Goal: Find specific page/section: Locate a particular part of the current website

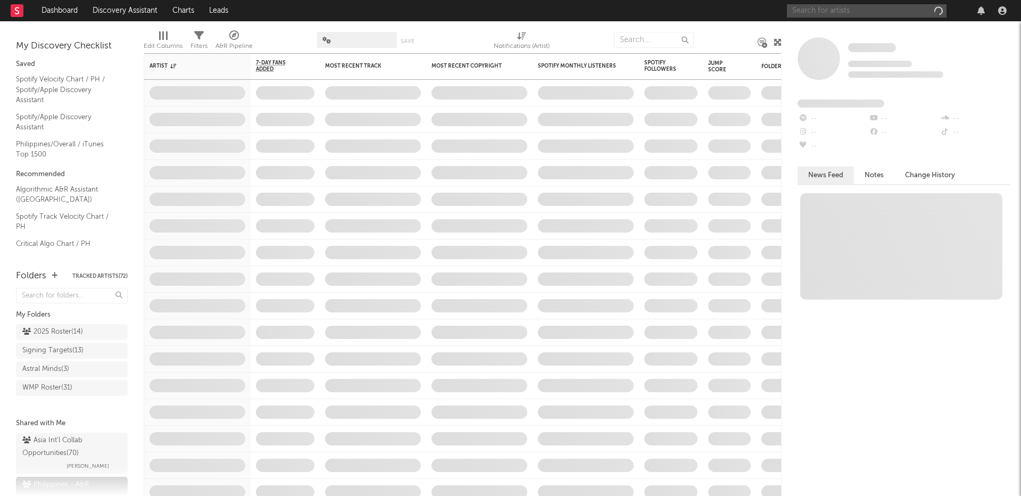
click at [833, 14] on input "text" at bounding box center [867, 10] width 160 height 13
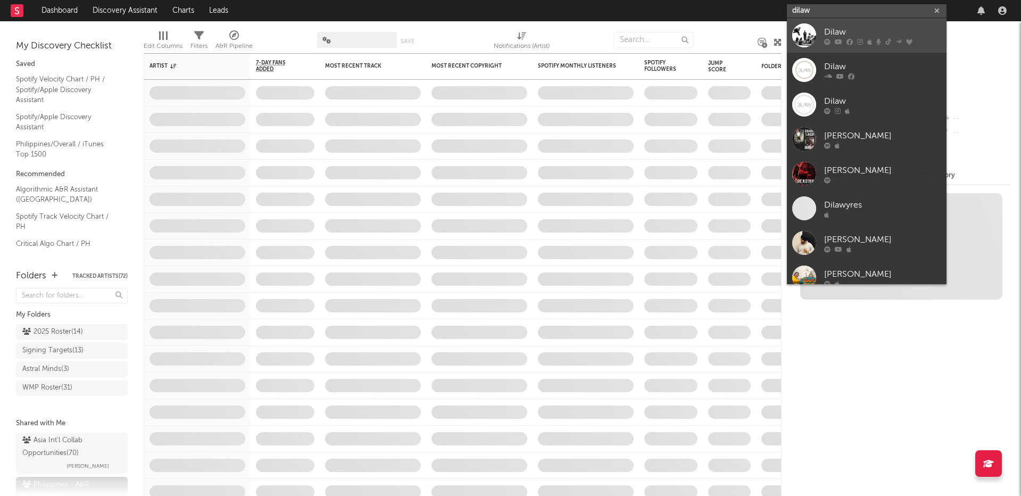
type input "dilaw"
click at [844, 36] on div "Dilaw" at bounding box center [882, 32] width 117 height 13
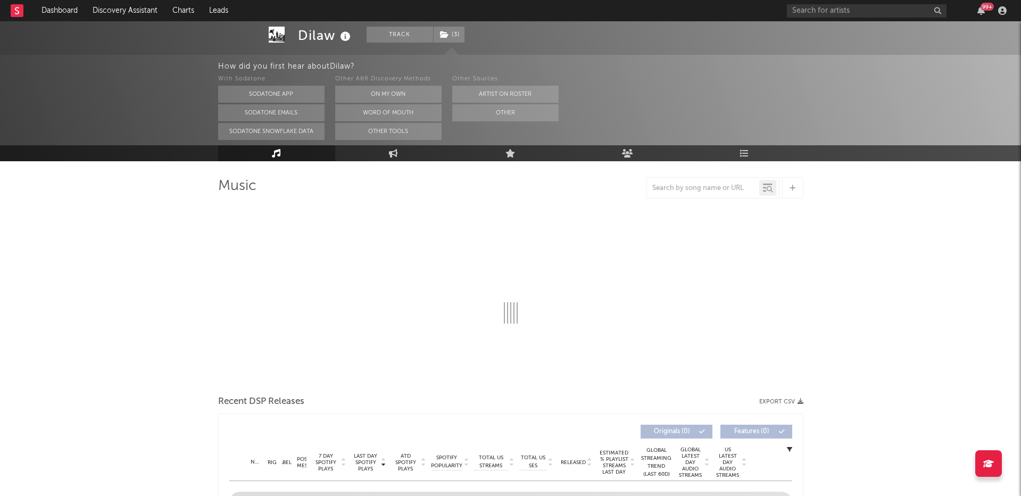
scroll to position [63, 0]
select select "6m"
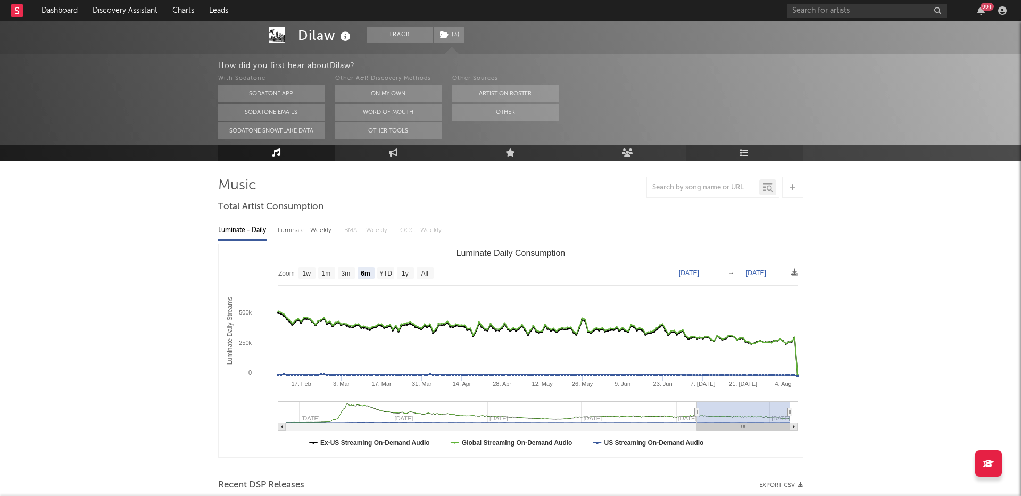
click at [741, 154] on icon at bounding box center [744, 152] width 9 height 9
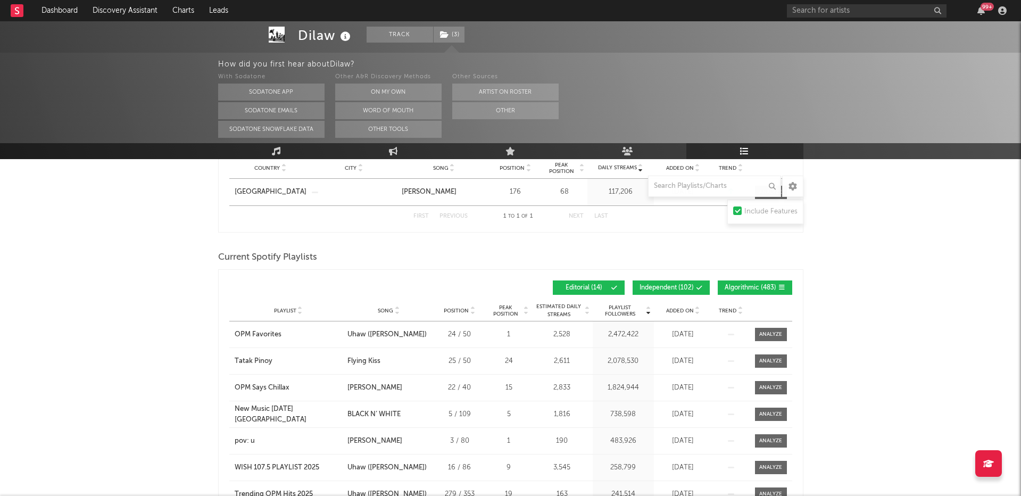
scroll to position [217, 0]
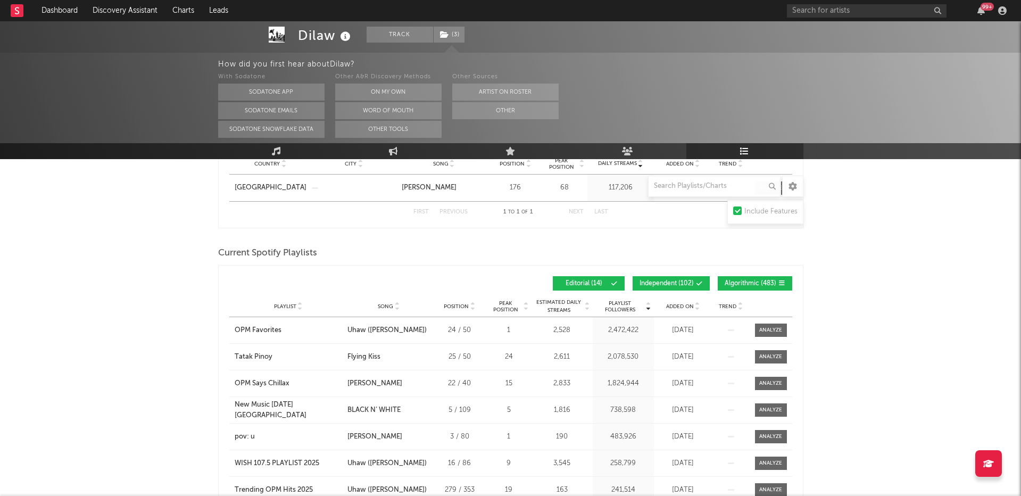
click at [679, 305] on span "Added On" at bounding box center [680, 306] width 28 height 6
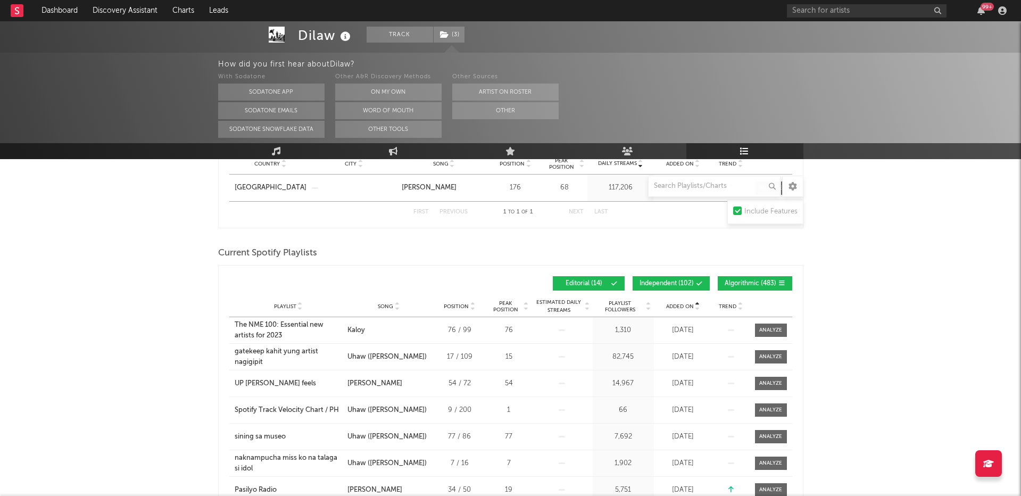
click at [679, 305] on span "Added On" at bounding box center [680, 306] width 28 height 6
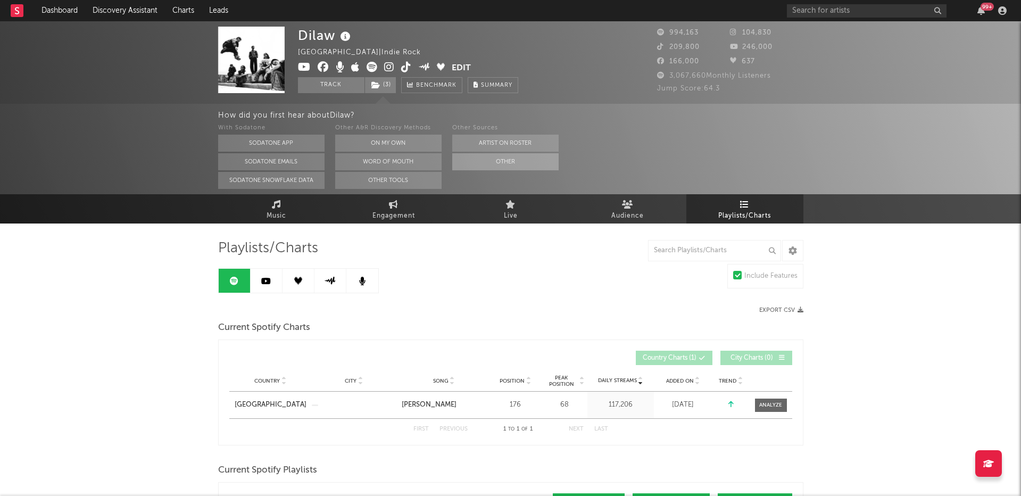
scroll to position [3, 0]
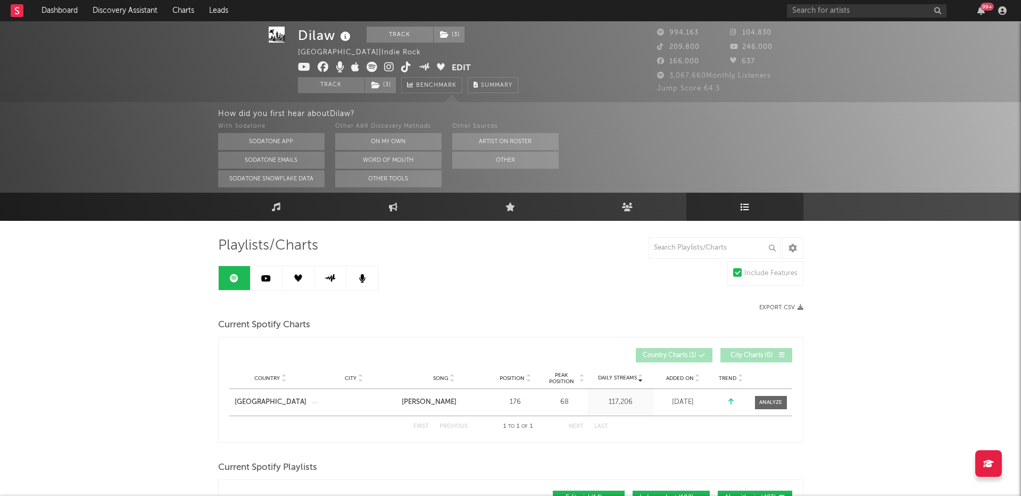
click at [462, 65] on button "Edit" at bounding box center [461, 68] width 19 height 13
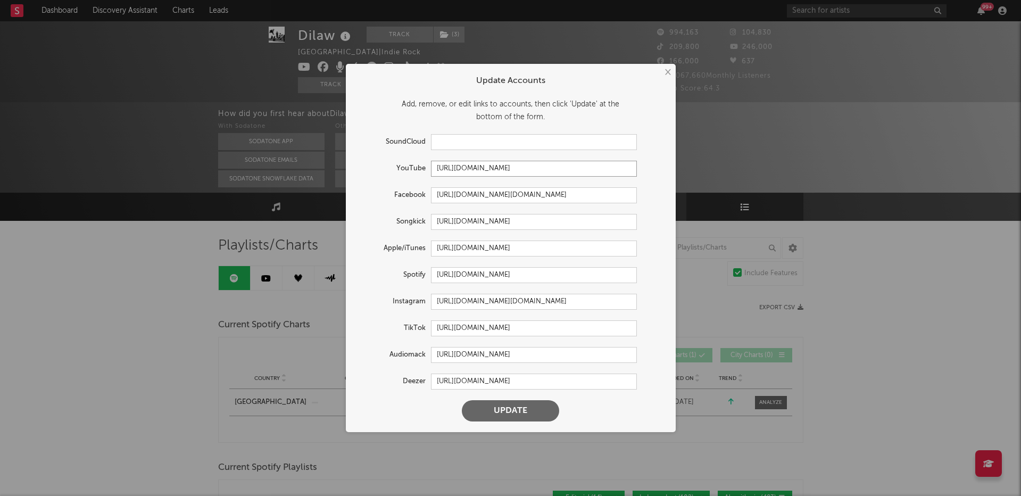
drag, startPoint x: 537, startPoint y: 168, endPoint x: 375, endPoint y: 161, distance: 162.9
click at [373, 161] on div "YouTube [URL][DOMAIN_NAME]" at bounding box center [496, 169] width 280 height 16
drag, startPoint x: 568, startPoint y: 195, endPoint x: 395, endPoint y: 196, distance: 172.4
click at [392, 196] on div "Facebook [URL][DOMAIN_NAME][DOMAIN_NAME]" at bounding box center [496, 195] width 280 height 16
drag, startPoint x: 590, startPoint y: 251, endPoint x: 424, endPoint y: 247, distance: 166.0
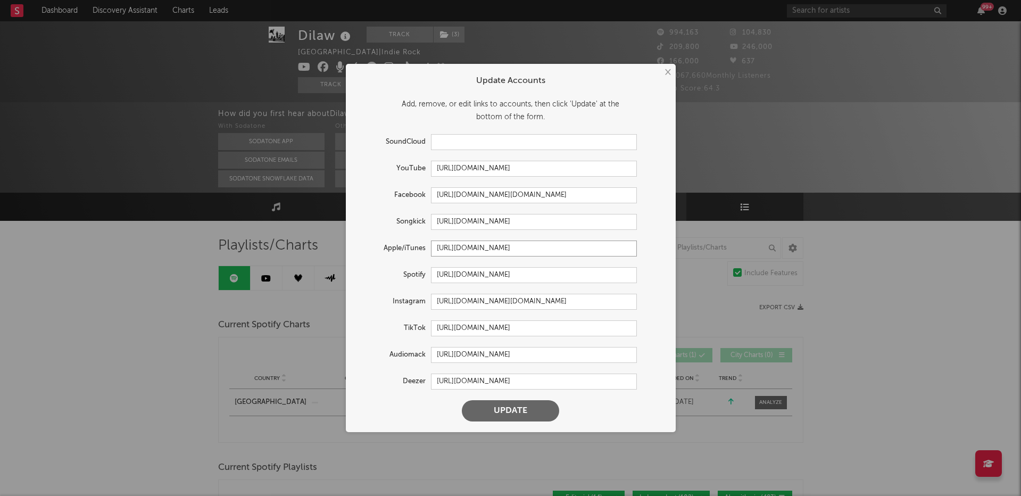
click at [362, 250] on div "Apple/iTunes [URL][DOMAIN_NAME]" at bounding box center [496, 248] width 280 height 16
drag, startPoint x: 434, startPoint y: 274, endPoint x: 671, endPoint y: 277, distance: 237.3
click at [671, 277] on div "× Update Accounts Add, remove, or edit links to accounts, then click 'Update' a…" at bounding box center [511, 248] width 330 height 368
drag, startPoint x: 491, startPoint y: 300, endPoint x: 420, endPoint y: 296, distance: 70.9
click at [420, 296] on div "Instagram [URL][DOMAIN_NAME][DOMAIN_NAME]" at bounding box center [496, 302] width 280 height 16
